Goal: Navigation & Orientation: Understand site structure

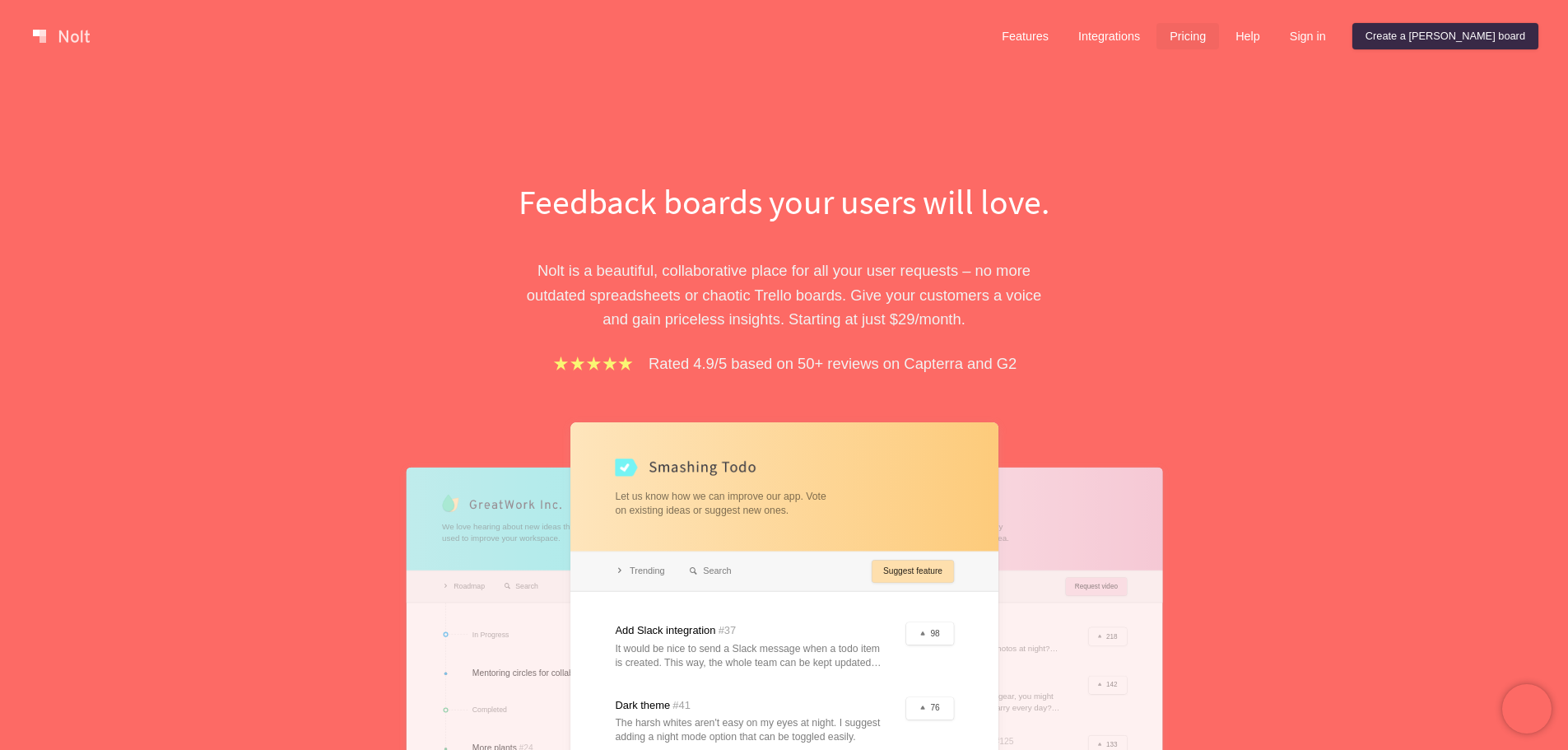
click at [1219, 37] on link "Pricing" at bounding box center [1188, 35] width 62 height 26
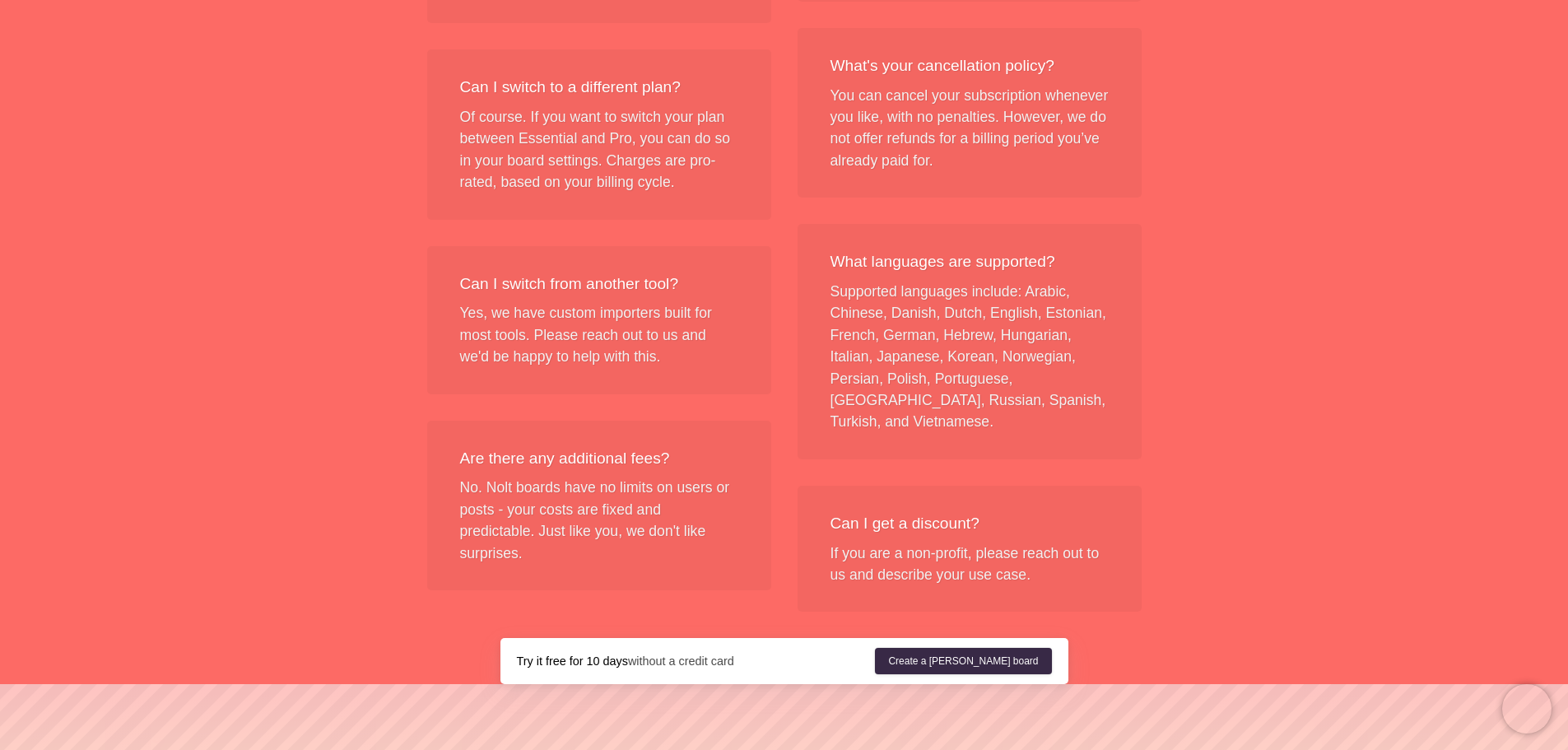
scroll to position [1973, 0]
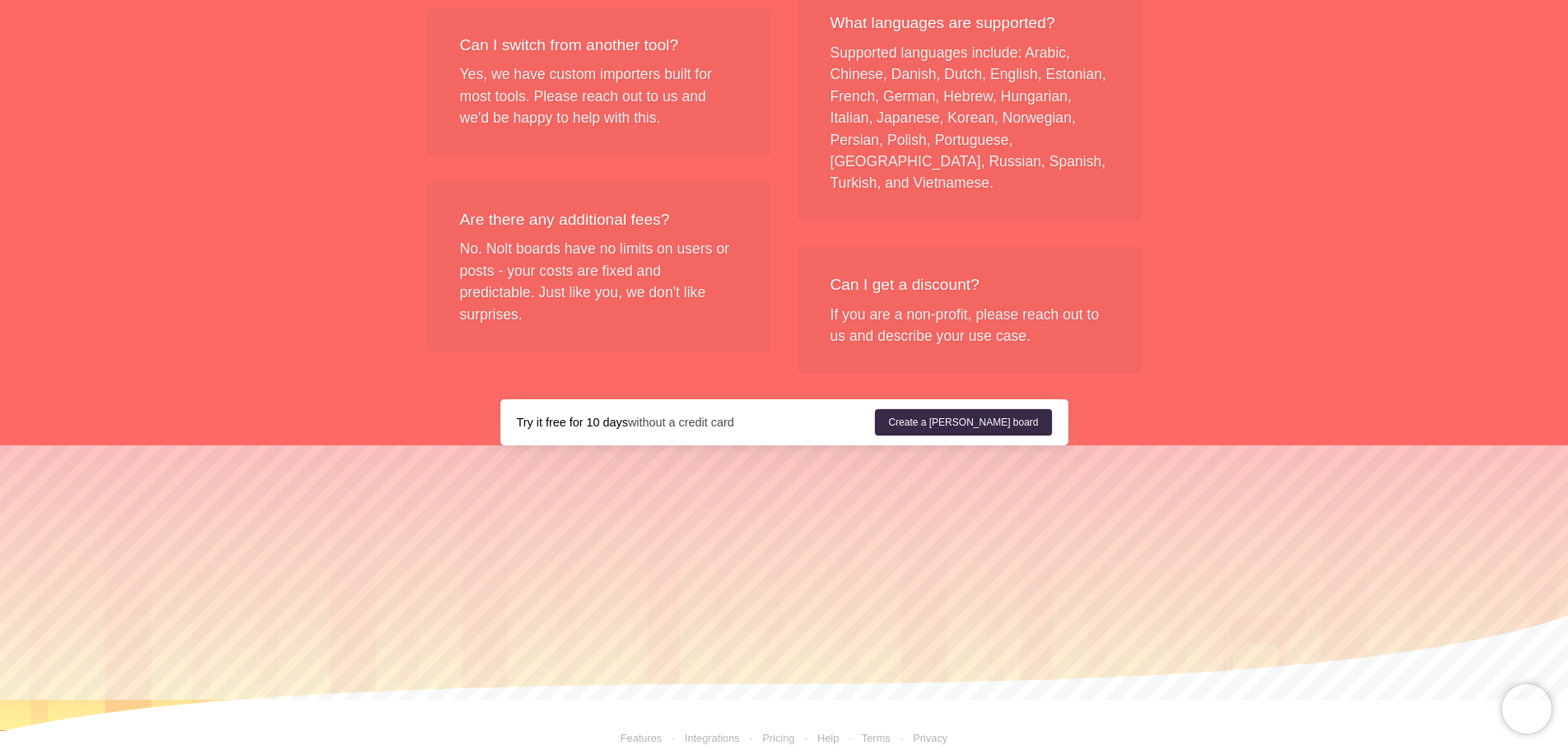
click at [712, 731] on link "Integrations" at bounding box center [701, 737] width 78 height 13
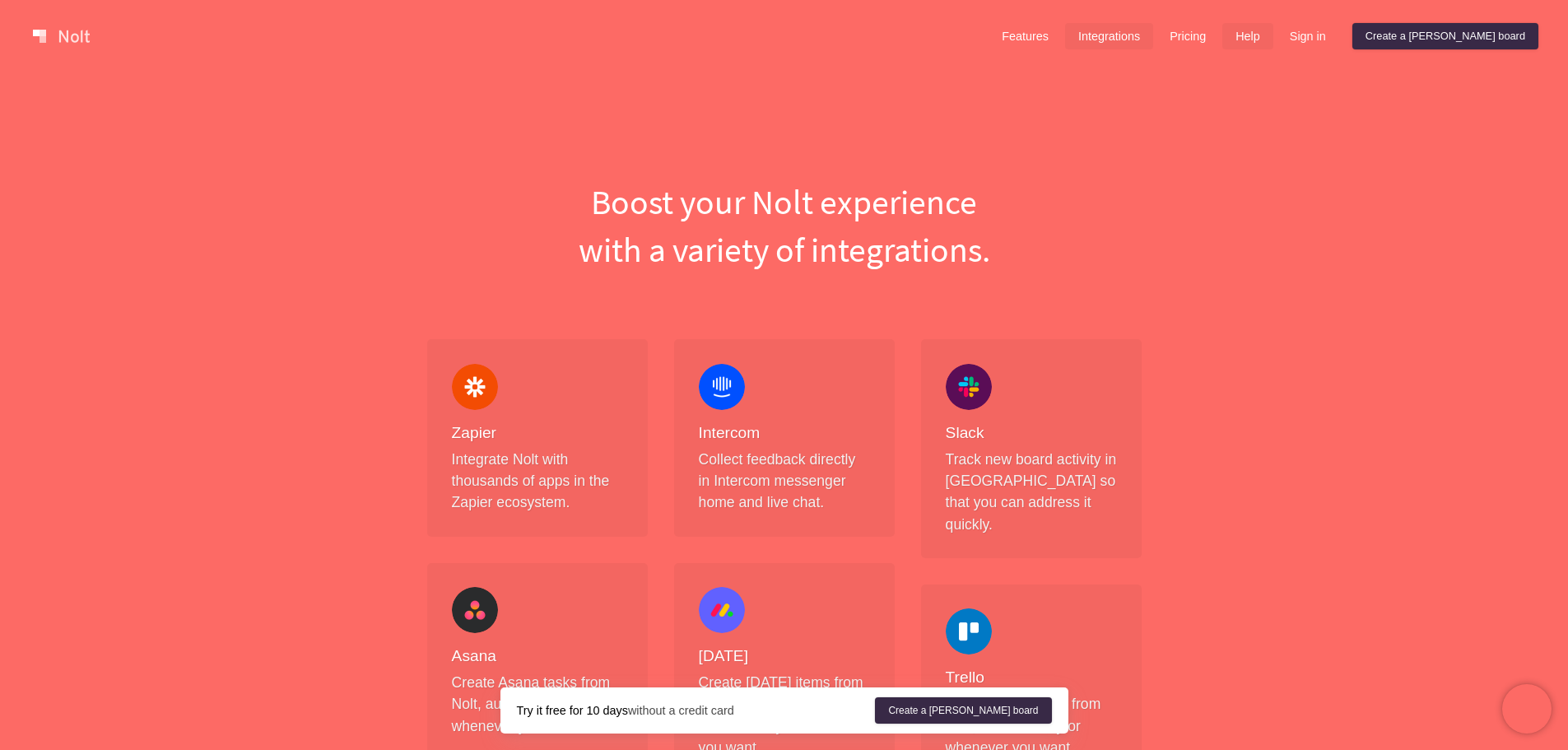
click at [1274, 42] on link "Help" at bounding box center [1248, 35] width 51 height 26
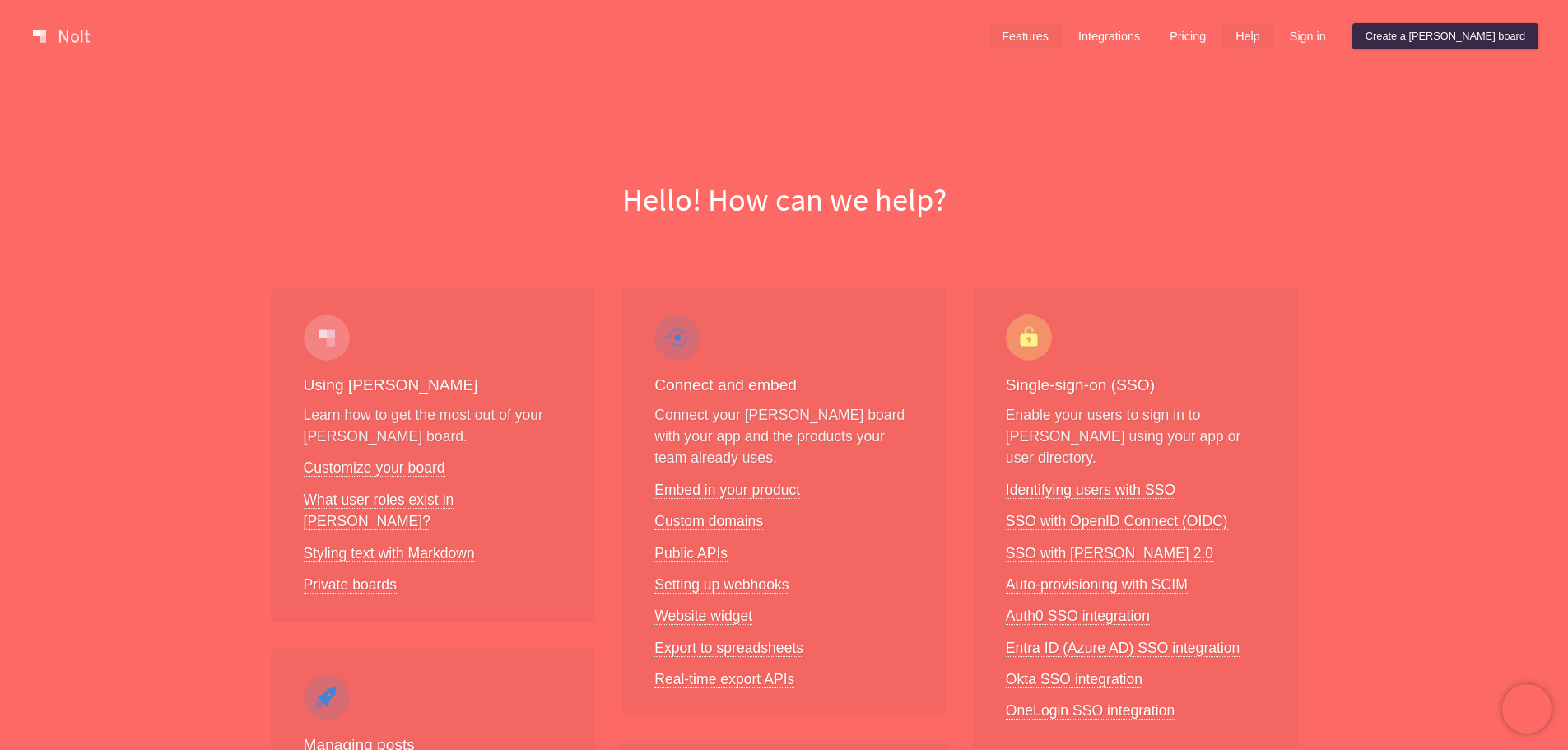
click at [1062, 43] on link "Features" at bounding box center [1025, 35] width 73 height 26
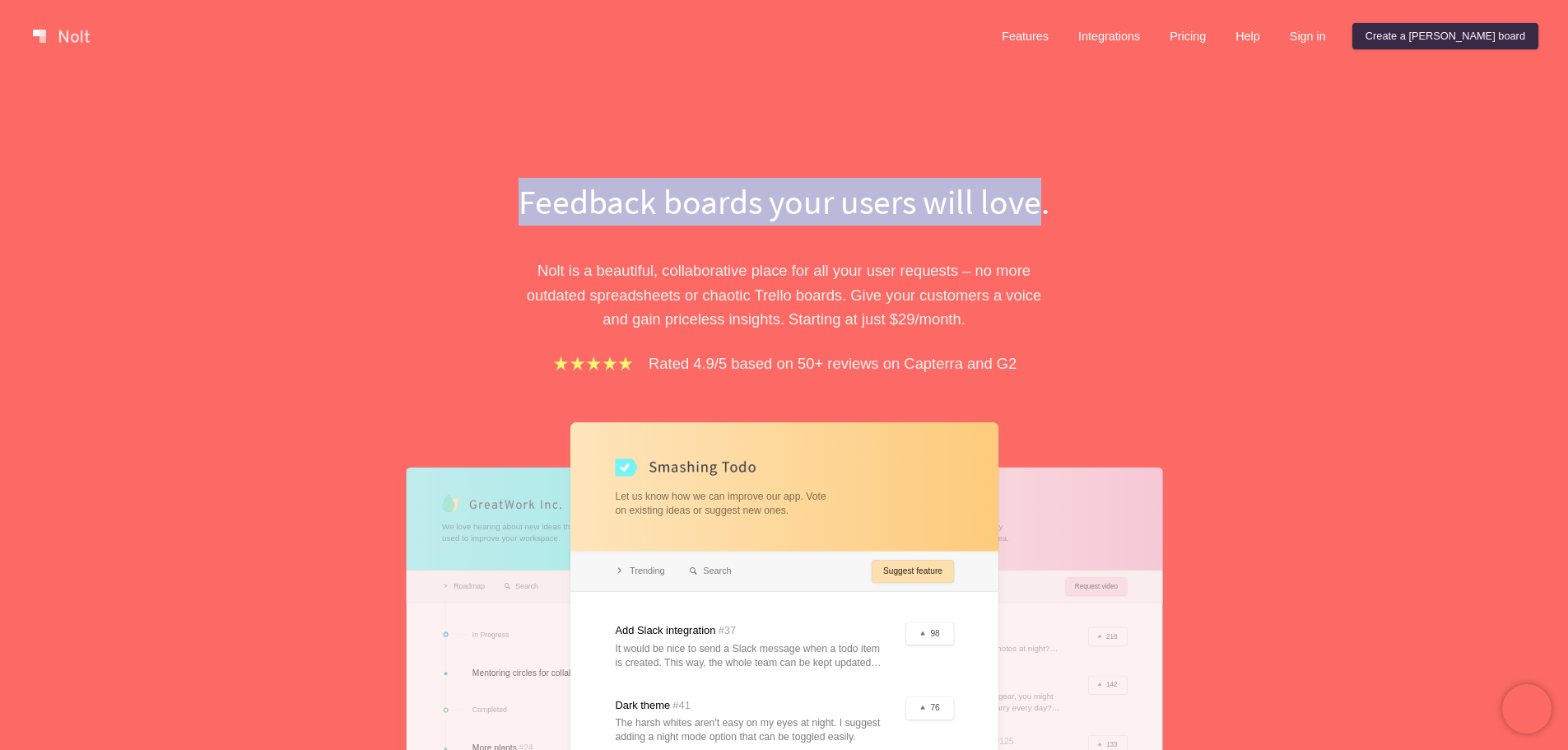
drag, startPoint x: 1044, startPoint y: 205, endPoint x: 490, endPoint y: 222, distance: 554.3
click at [490, 222] on div "Feedback boards your users will love. Nolt is a beautiful, collaborative place …" at bounding box center [784, 579] width 741 height 803
